Goal: Task Accomplishment & Management: Use online tool/utility

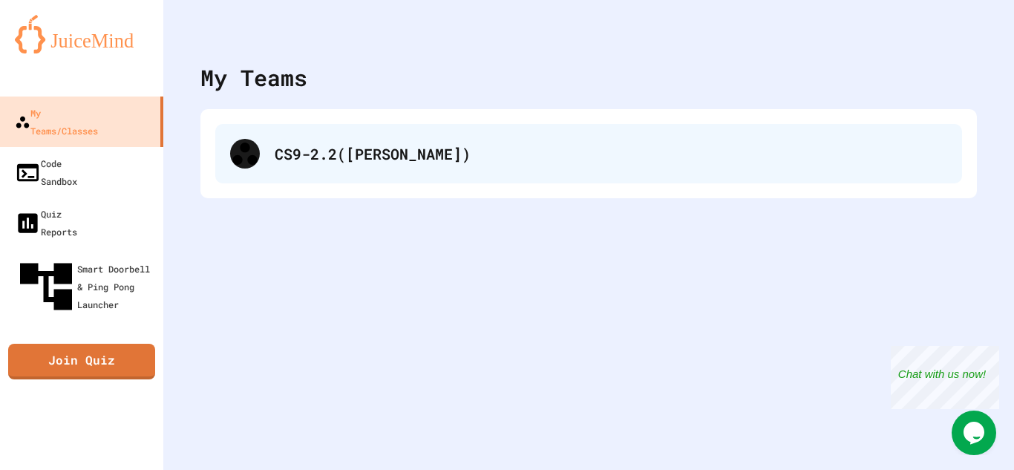
click at [461, 150] on div "CS9-2.2([PERSON_NAME])" at bounding box center [611, 154] width 673 height 22
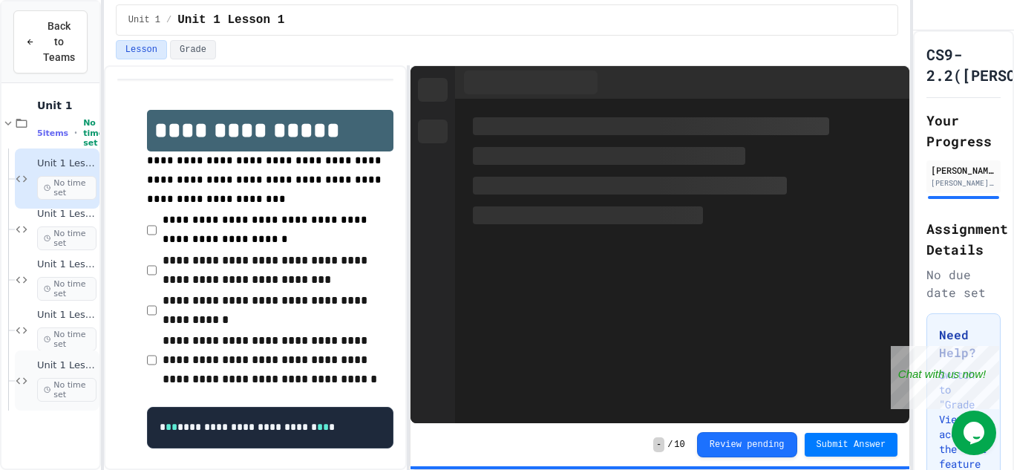
click at [56, 365] on span "Unit 1 Lesson 6 - Station 1 Build" at bounding box center [66, 365] width 59 height 13
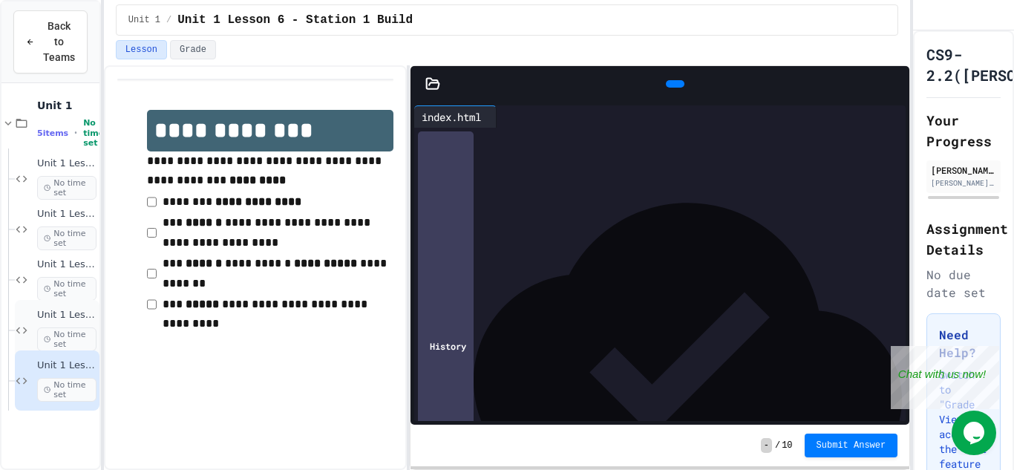
click at [73, 310] on span "Unit 1 Lesson 4 - Headlines Lab" at bounding box center [66, 315] width 59 height 13
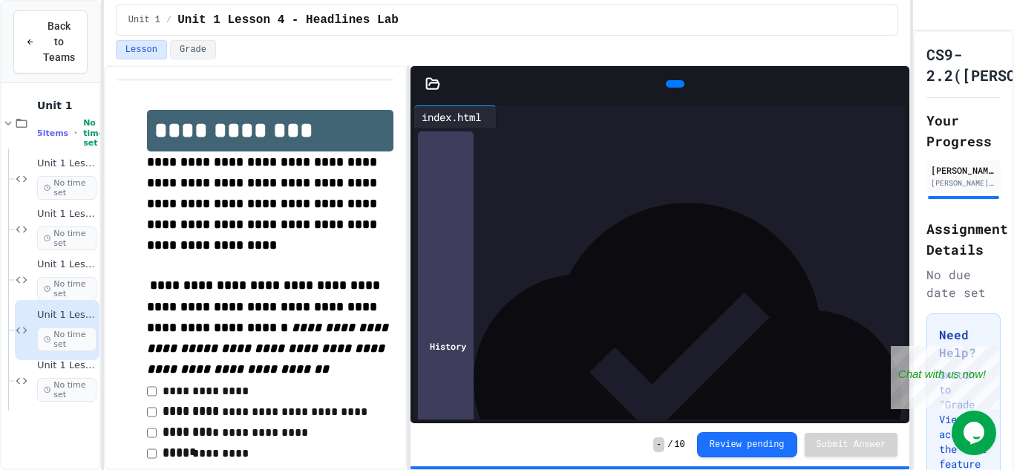
scroll to position [112, 0]
click at [46, 262] on span "Unit 1 Lesson 3 - heading and paragraph tags" at bounding box center [66, 264] width 59 height 13
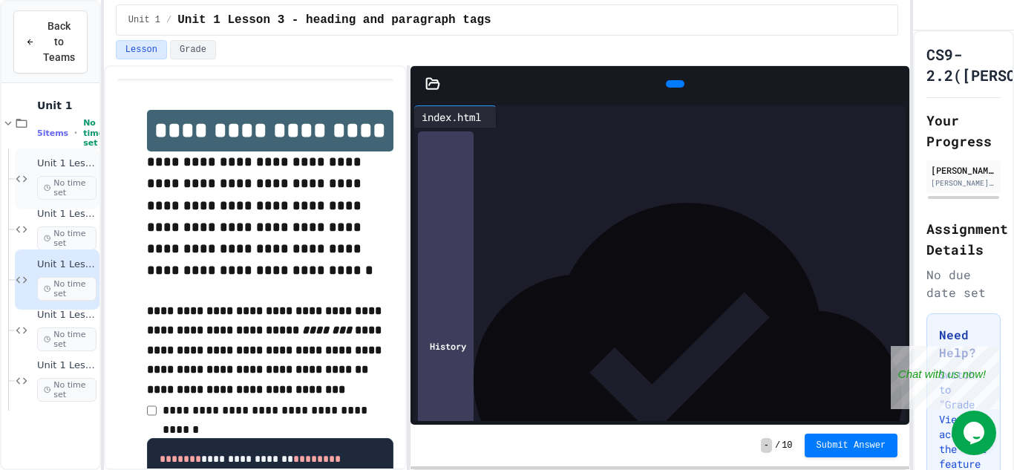
click at [85, 165] on span "Unit 1 Lesson 1" at bounding box center [66, 163] width 59 height 13
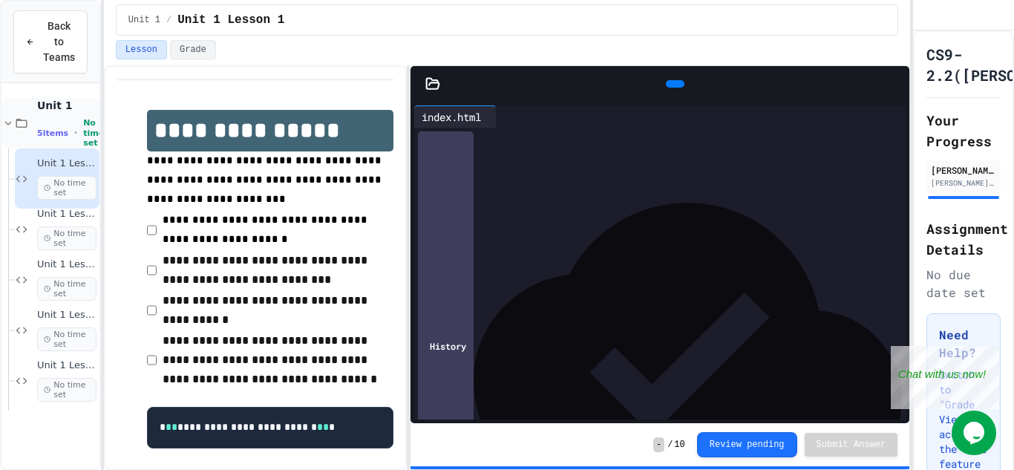
click at [45, 128] on span "5 items" at bounding box center [52, 133] width 31 height 10
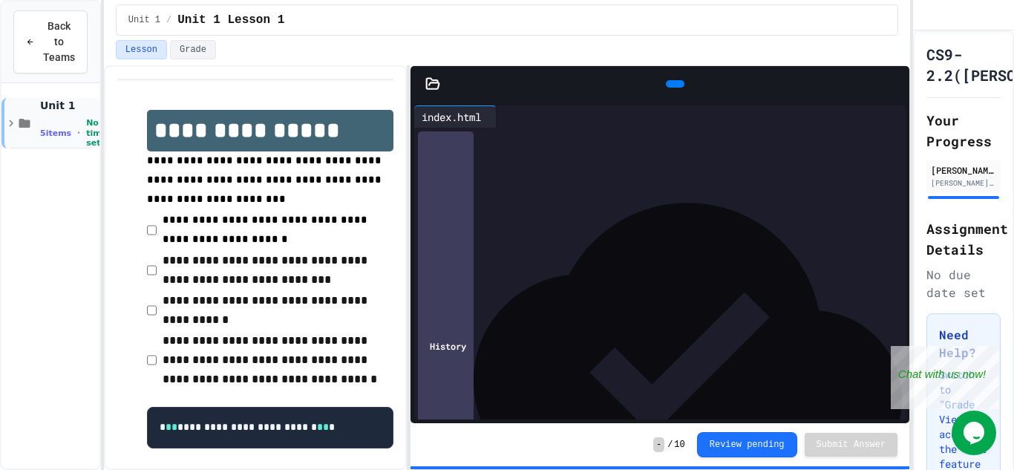
click at [50, 128] on span "5 items" at bounding box center [55, 133] width 31 height 10
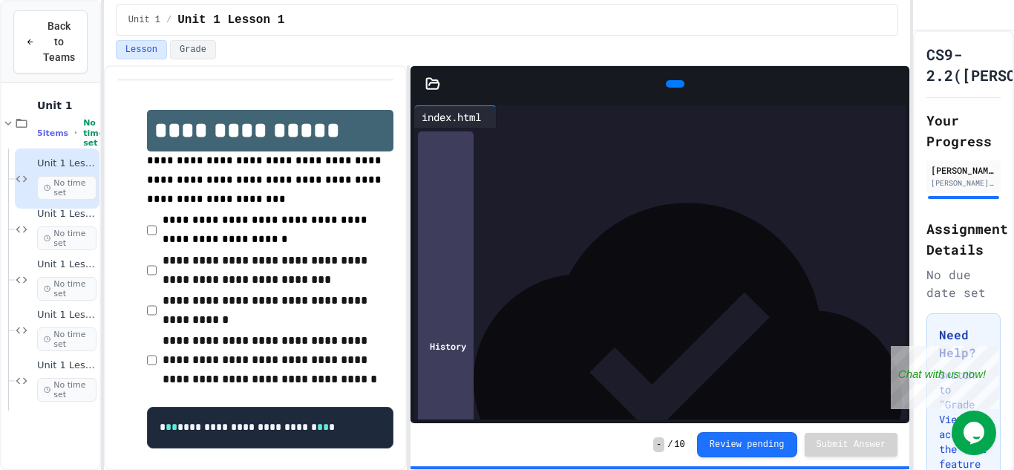
click at [754, 198] on div "**********" at bounding box center [673, 197] width 466 height 15
drag, startPoint x: 754, startPoint y: 198, endPoint x: 463, endPoint y: 197, distance: 291.0
click at [463, 197] on div "**********" at bounding box center [673, 197] width 466 height 15
drag, startPoint x: 674, startPoint y: 242, endPoint x: 440, endPoint y: 243, distance: 233.8
click at [440, 243] on div "**********" at bounding box center [673, 242] width 466 height 15
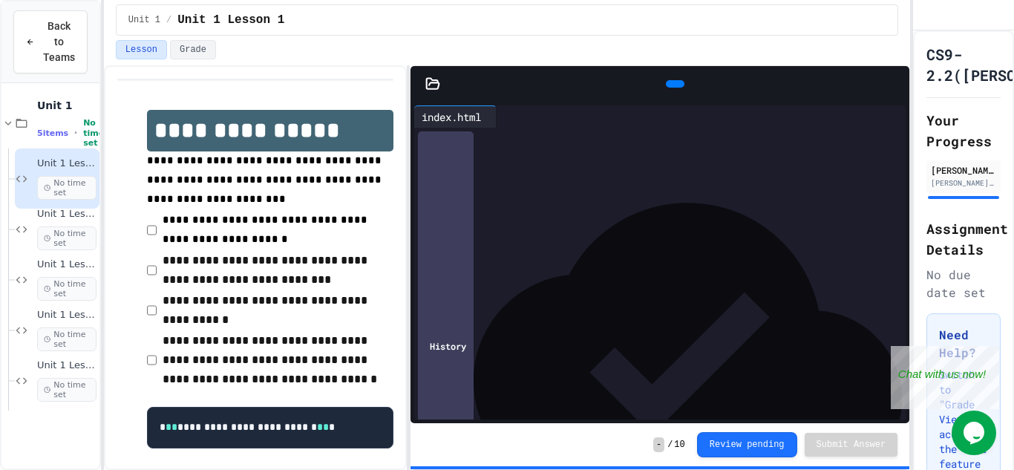
click at [679, 88] on icon at bounding box center [683, 93] width 8 height 10
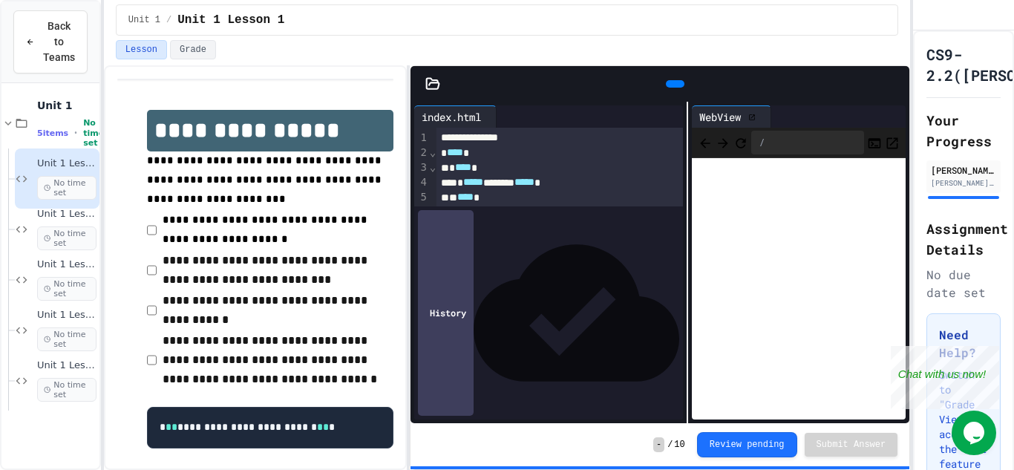
click at [690, 151] on div "**********" at bounding box center [660, 262] width 499 height 321
click at [768, 117] on icon at bounding box center [768, 117] width 0 height 0
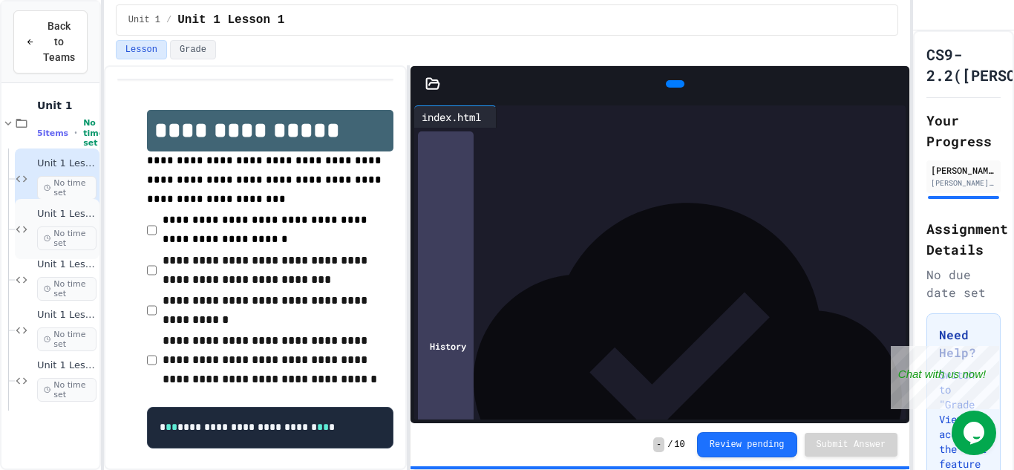
click at [72, 214] on span "Unit 1 Lesson 2" at bounding box center [66, 214] width 59 height 13
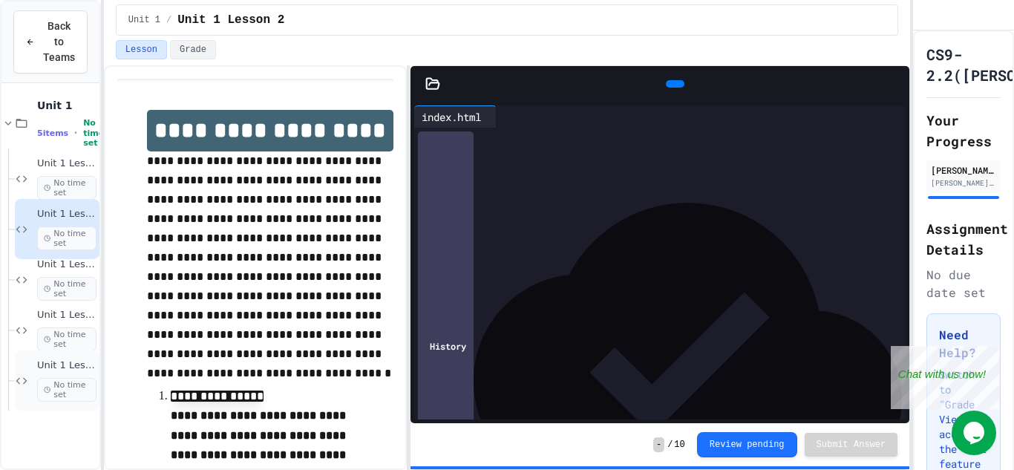
click at [76, 367] on span "Unit 1 Lesson 6 - Station 1 Build" at bounding box center [66, 365] width 59 height 13
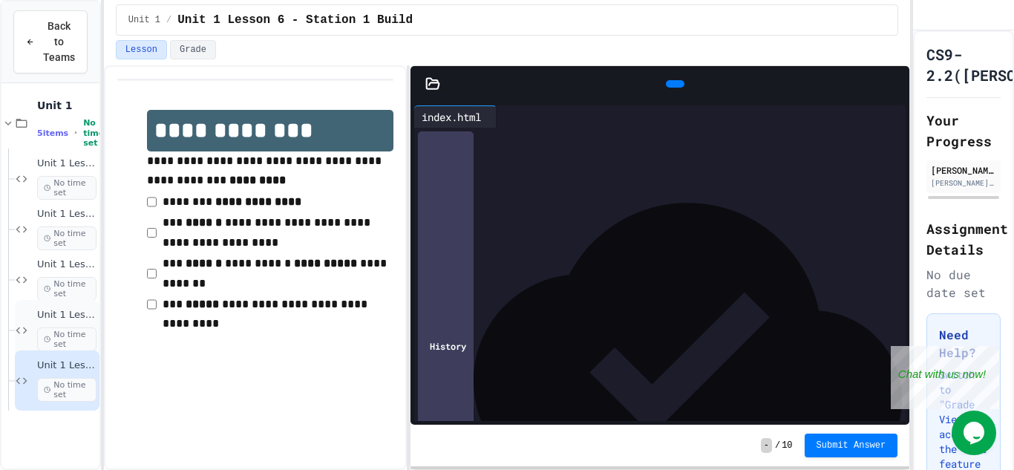
click at [71, 312] on span "Unit 1 Lesson 4 - Headlines Lab" at bounding box center [66, 315] width 59 height 13
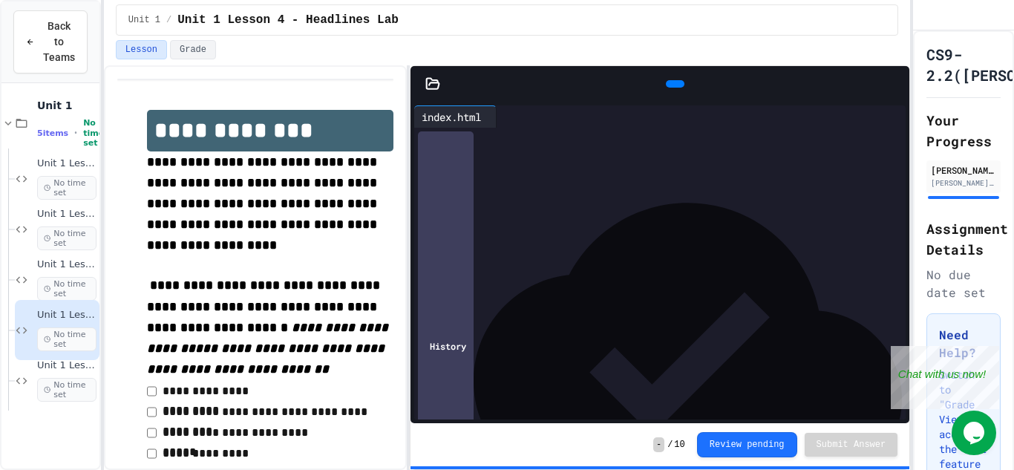
scroll to position [112, 0]
click at [16, 188] on div "Unit 1 Lesson 1 No time set" at bounding box center [57, 178] width 85 height 60
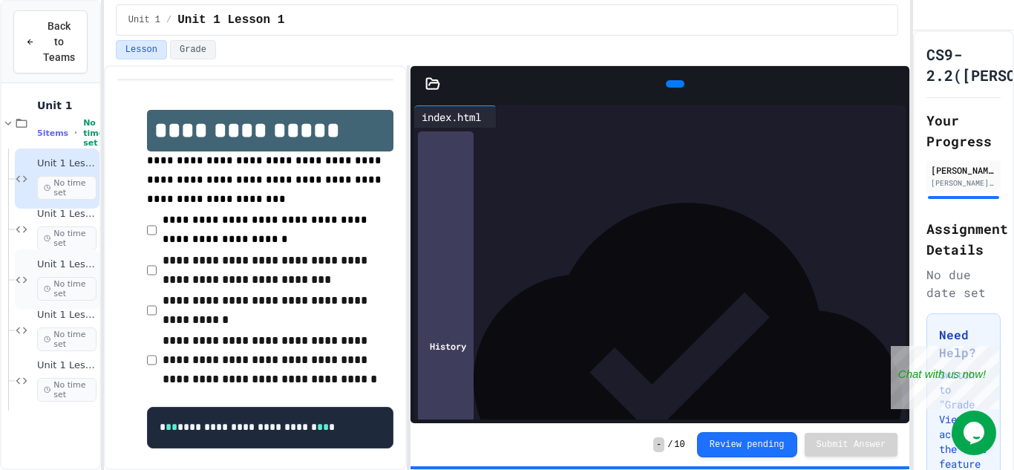
click at [37, 251] on div "Unit 1 Lesson 3 - heading and paragraph tags No time set" at bounding box center [57, 279] width 85 height 60
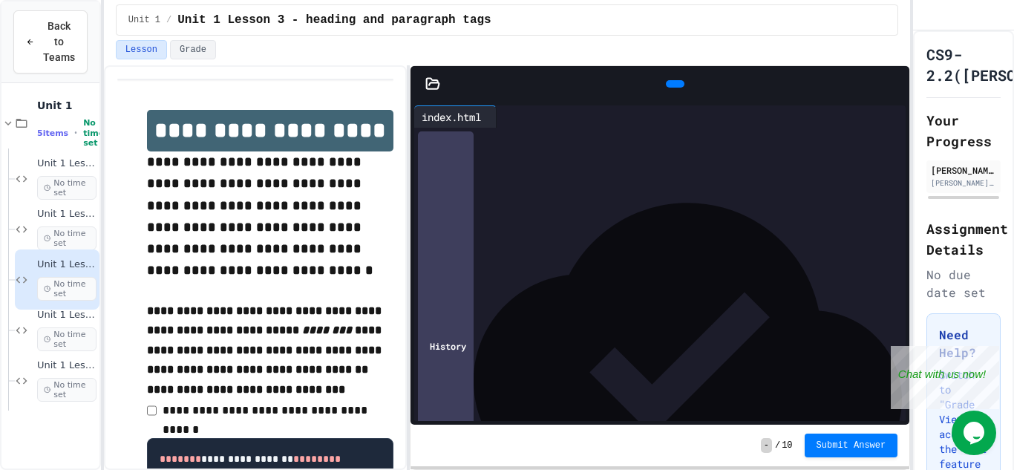
click at [557, 284] on span "**********" at bounding box center [535, 286] width 42 height 10
click at [491, 284] on span "******" at bounding box center [479, 286] width 24 height 10
click at [203, 52] on button "Grade" at bounding box center [193, 49] width 46 height 19
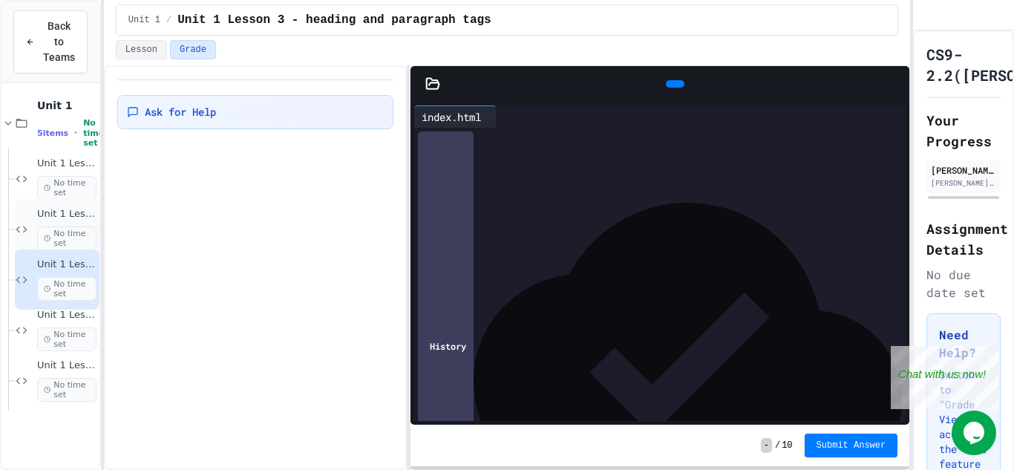
click at [61, 218] on span "Unit 1 Lesson 2" at bounding box center [66, 214] width 59 height 13
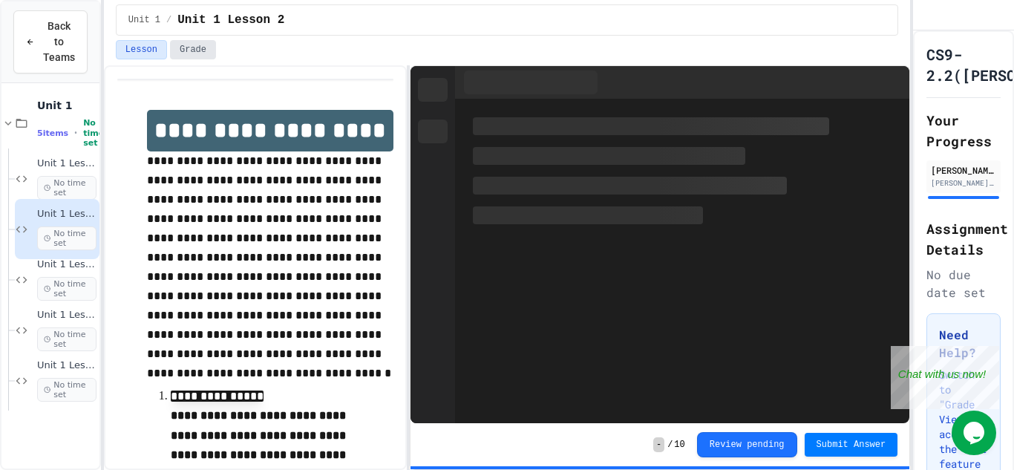
click at [203, 53] on button "Grade" at bounding box center [193, 49] width 46 height 19
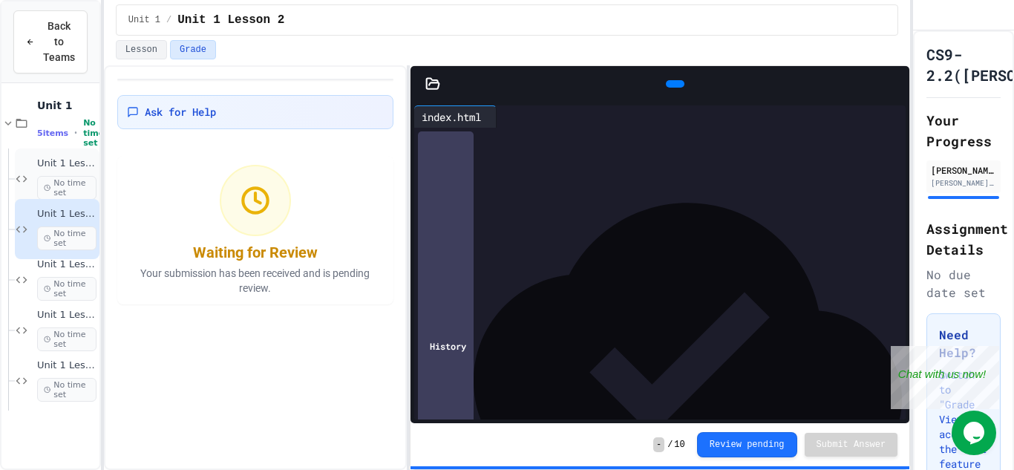
click at [53, 162] on span "Unit 1 Lesson 1" at bounding box center [66, 163] width 59 height 13
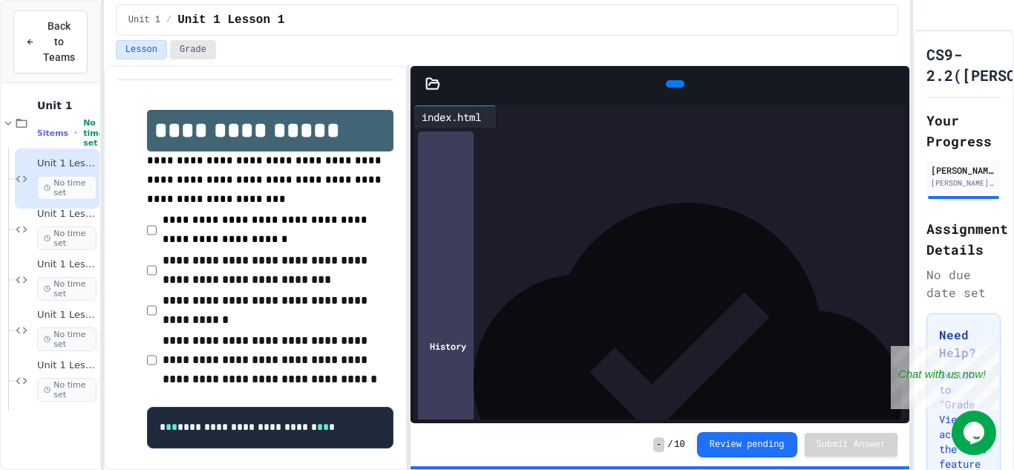
click at [194, 42] on button "Grade" at bounding box center [193, 49] width 46 height 19
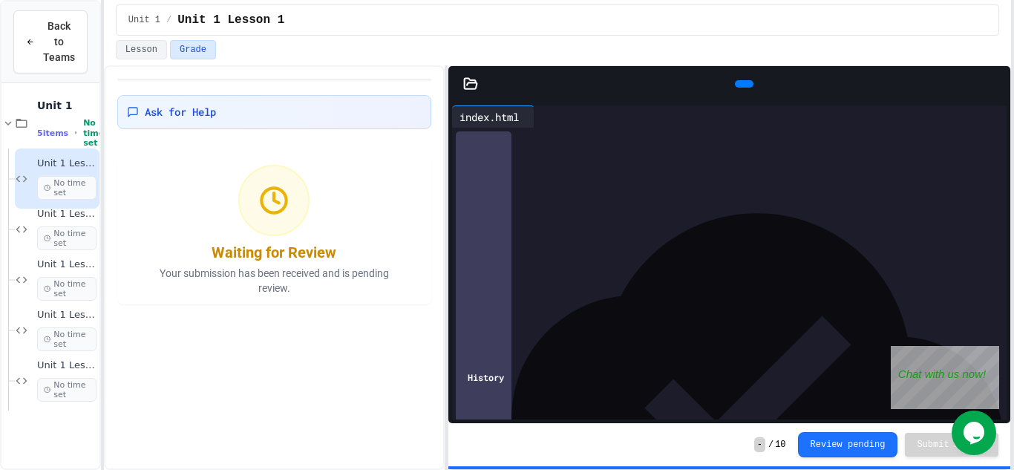
click at [1013, 268] on div "**********" at bounding box center [507, 235] width 1014 height 470
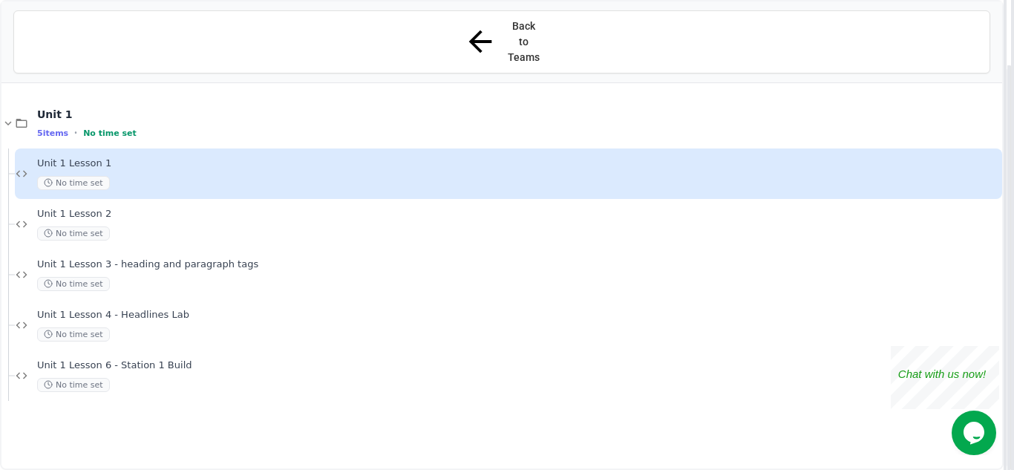
click at [642, 281] on div "**********" at bounding box center [507, 235] width 1014 height 470
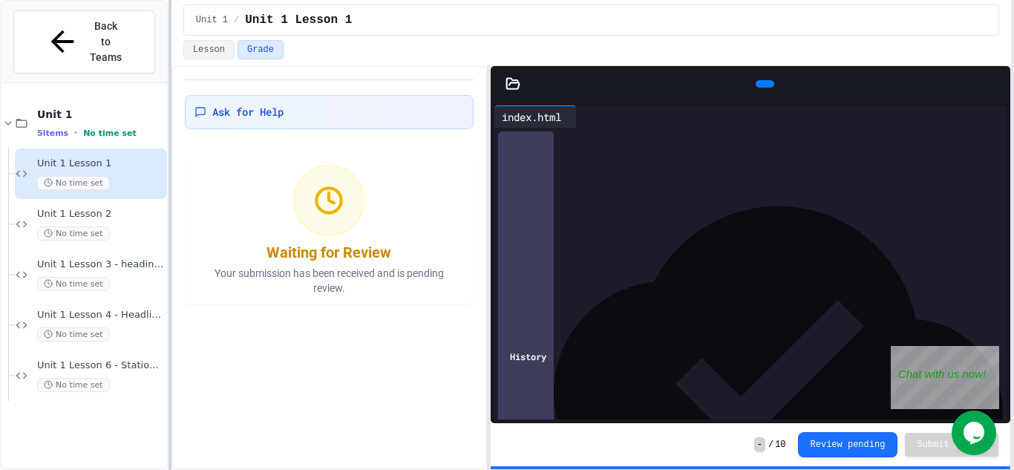
click at [169, 214] on div at bounding box center [170, 235] width 3 height 470
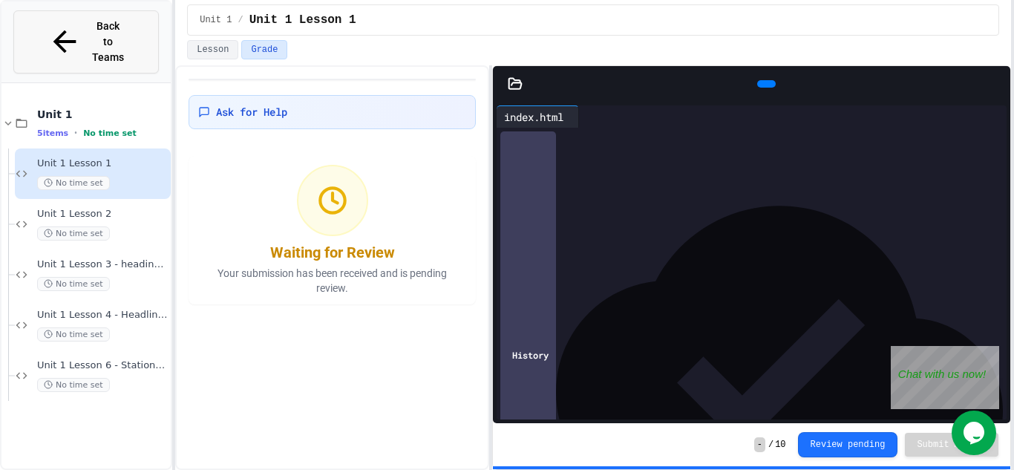
click at [122, 22] on span "Back to Teams" at bounding box center [108, 42] width 35 height 47
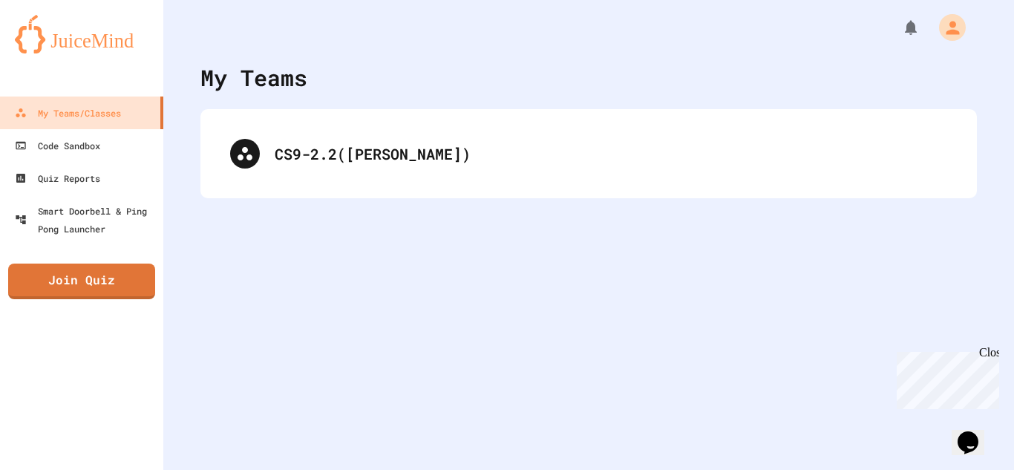
click at [990, 350] on div "Close" at bounding box center [988, 355] width 19 height 19
click at [958, 34] on icon "My Account" at bounding box center [954, 27] width 16 height 16
click at [448, 298] on div at bounding box center [507, 235] width 1014 height 470
click at [277, 78] on div "My Teams" at bounding box center [253, 77] width 107 height 33
click at [307, 111] on div "CS9-2.2([PERSON_NAME])" at bounding box center [588, 153] width 776 height 89
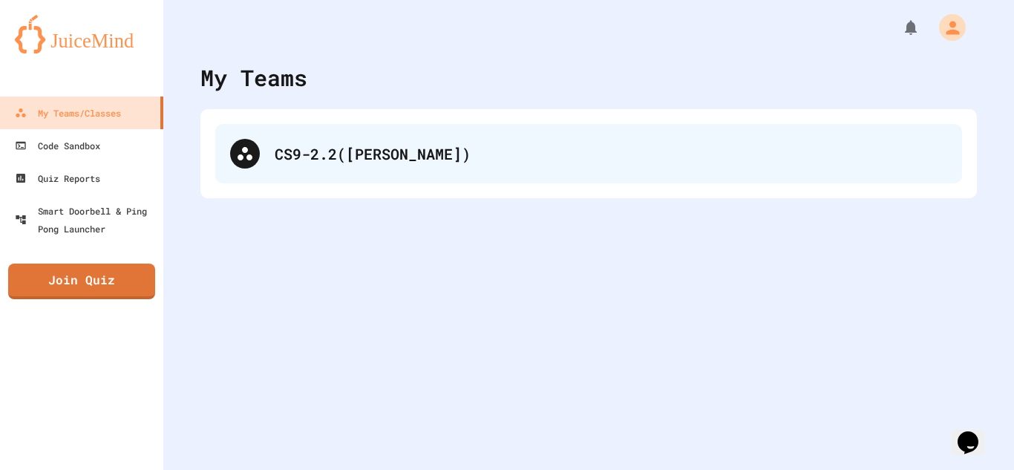
click at [296, 138] on div "CS9-2.2([PERSON_NAME])" at bounding box center [588, 153] width 747 height 59
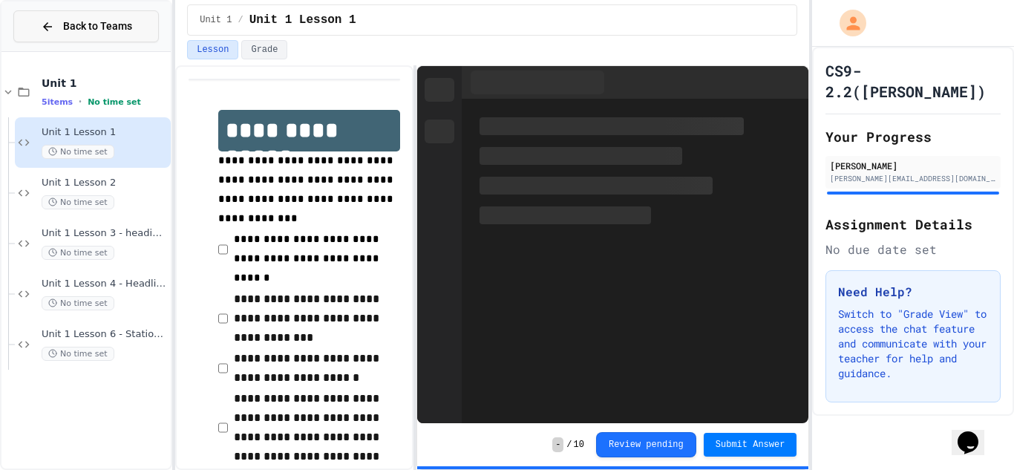
click at [99, 16] on button "Back to Teams" at bounding box center [85, 26] width 145 height 32
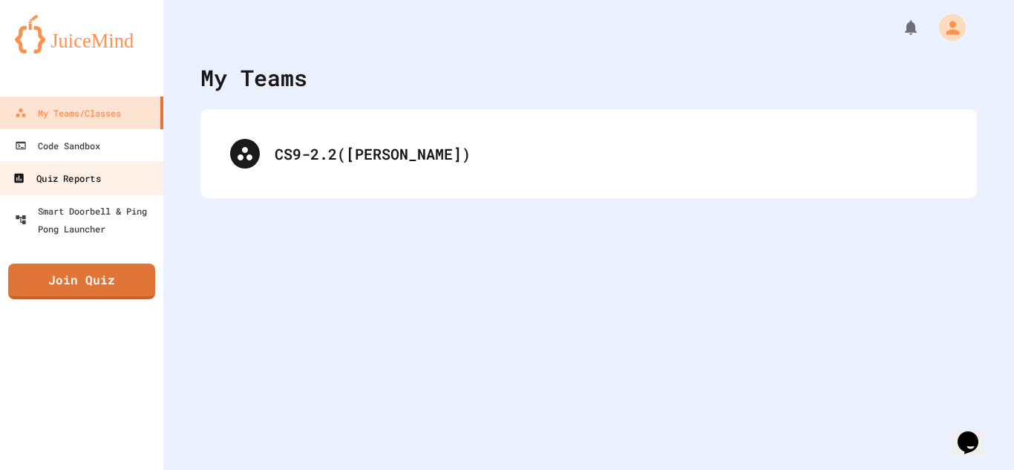
click at [62, 179] on div "Quiz Reports" at bounding box center [57, 178] width 88 height 19
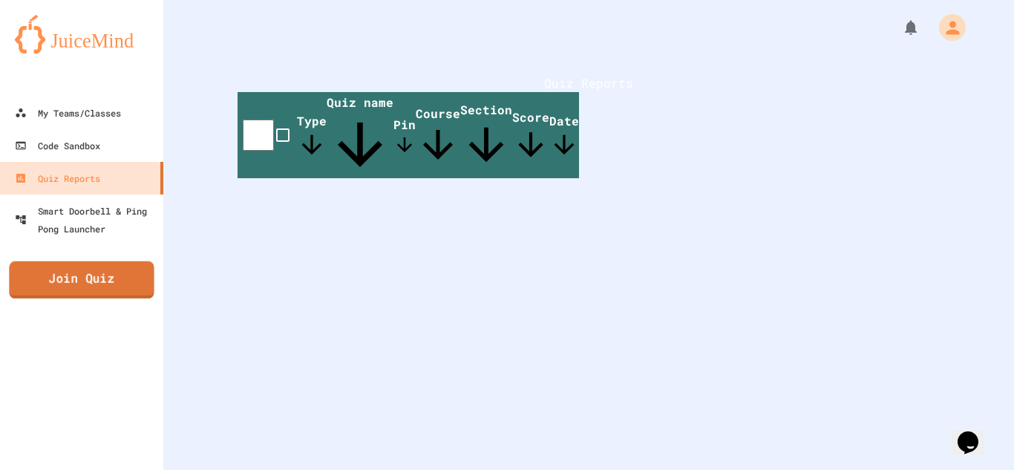
click at [120, 271] on link "Join Quiz" at bounding box center [81, 279] width 145 height 37
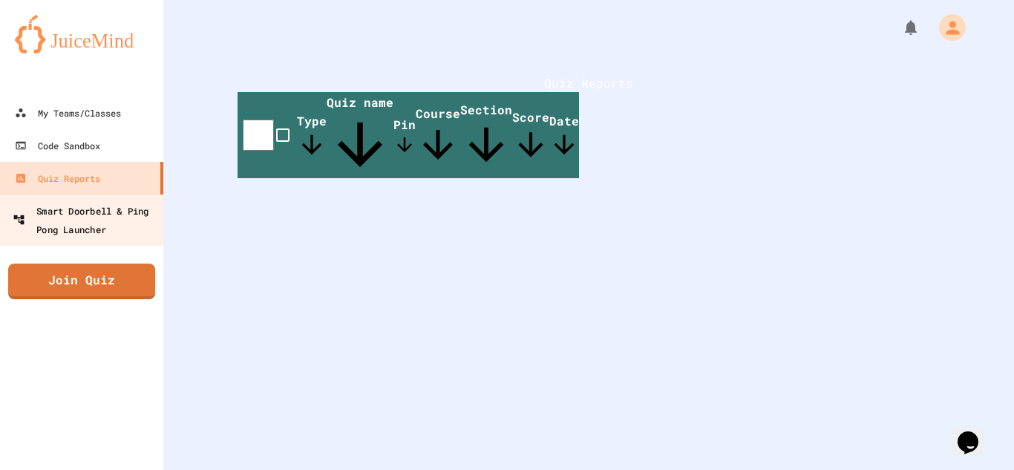
click at [13, 217] on icon at bounding box center [19, 220] width 12 height 12
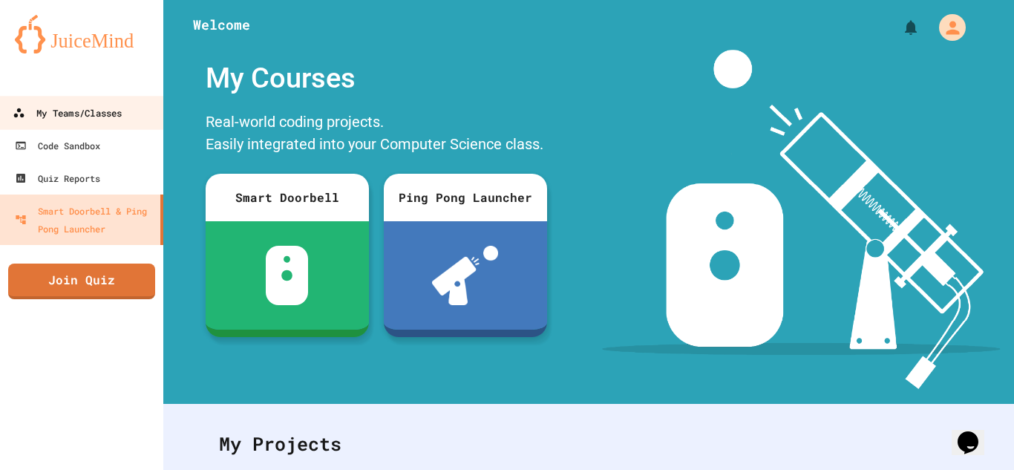
click at [79, 105] on div "My Teams/Classes" at bounding box center [67, 113] width 109 height 19
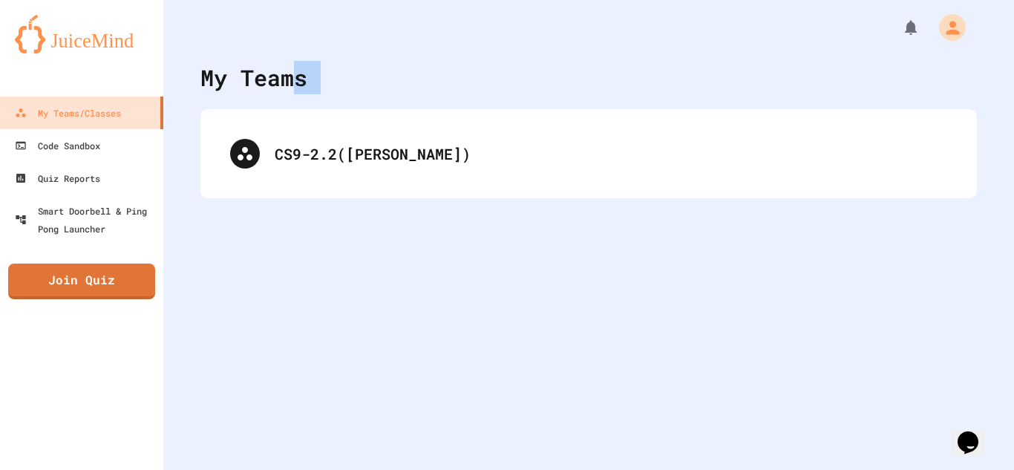
drag, startPoint x: 300, startPoint y: 88, endPoint x: 189, endPoint y: 304, distance: 243.7
click at [189, 304] on div "My Teams CS9-2.2(Berrios)" at bounding box center [588, 235] width 851 height 470
click at [195, 290] on div "My Teams CS9-2.2(Berrios)" at bounding box center [588, 235] width 851 height 470
click at [248, 308] on div "My Teams CS9-2.2(Berrios)" at bounding box center [588, 235] width 851 height 470
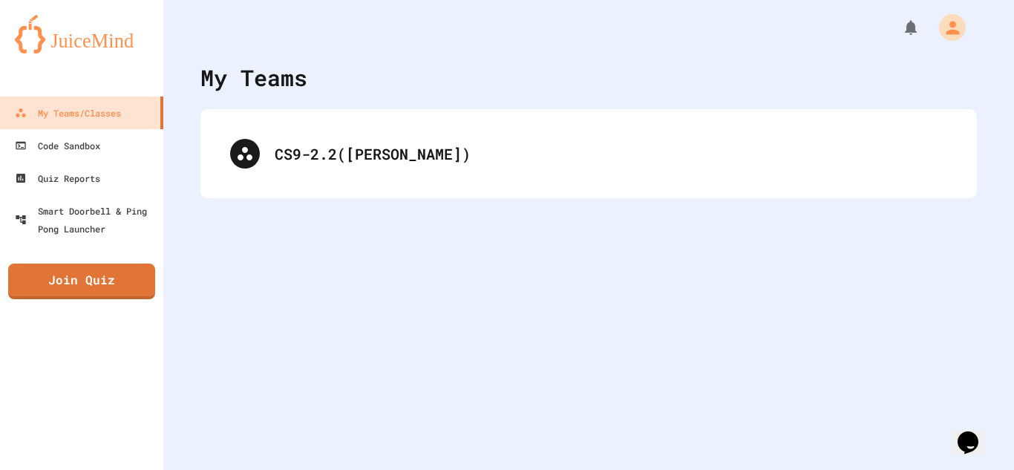
click at [720, 248] on div "My Teams CS9-2.2(Berrios)" at bounding box center [588, 235] width 851 height 470
click at [858, 254] on div "My Teams CS9-2.2(Berrios)" at bounding box center [588, 235] width 851 height 470
click at [125, 273] on link "Join Quiz" at bounding box center [81, 279] width 143 height 37
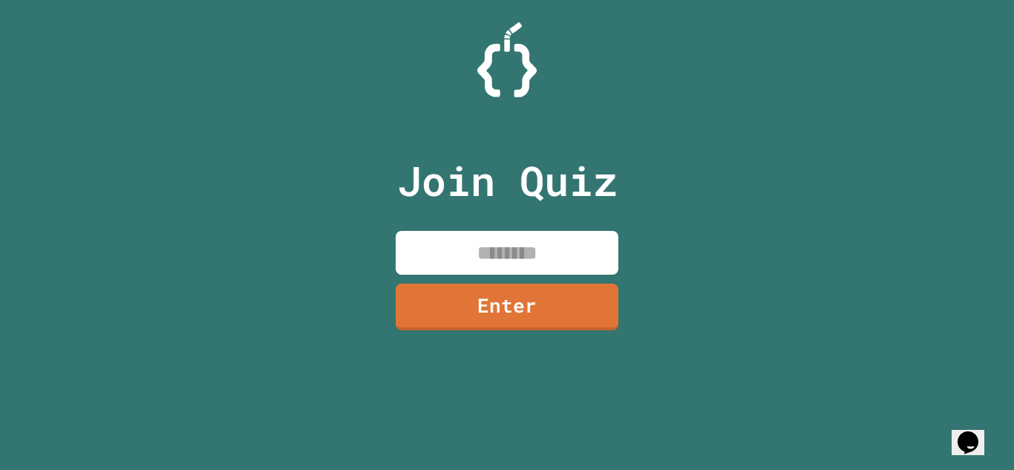
click at [438, 247] on input at bounding box center [507, 253] width 223 height 44
click at [340, 78] on div at bounding box center [507, 59] width 1014 height 75
